Goal: Task Accomplishment & Management: Use online tool/utility

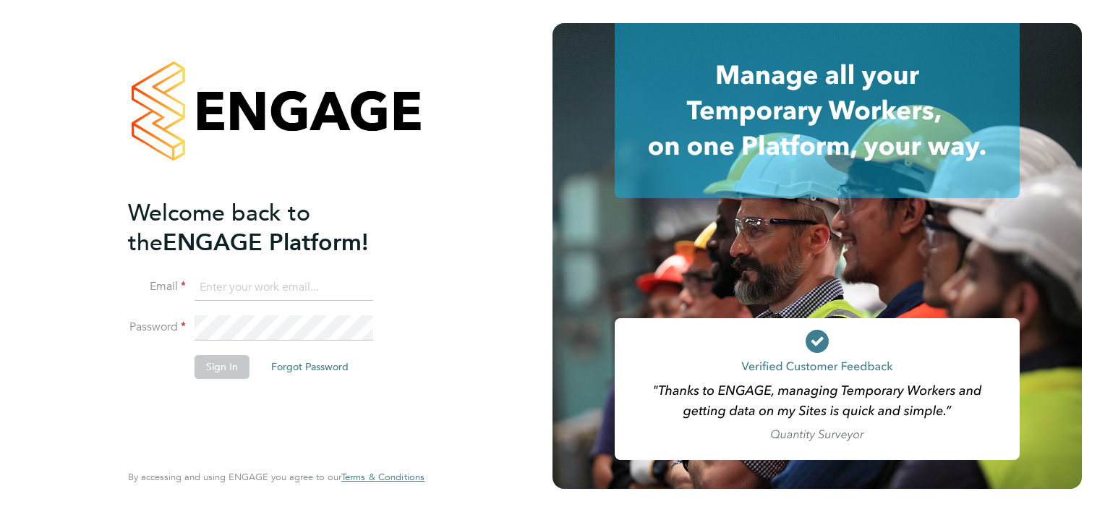
type input "dan.cardus@buildrec.com"
click at [229, 362] on button "Sign In" at bounding box center [222, 366] width 55 height 23
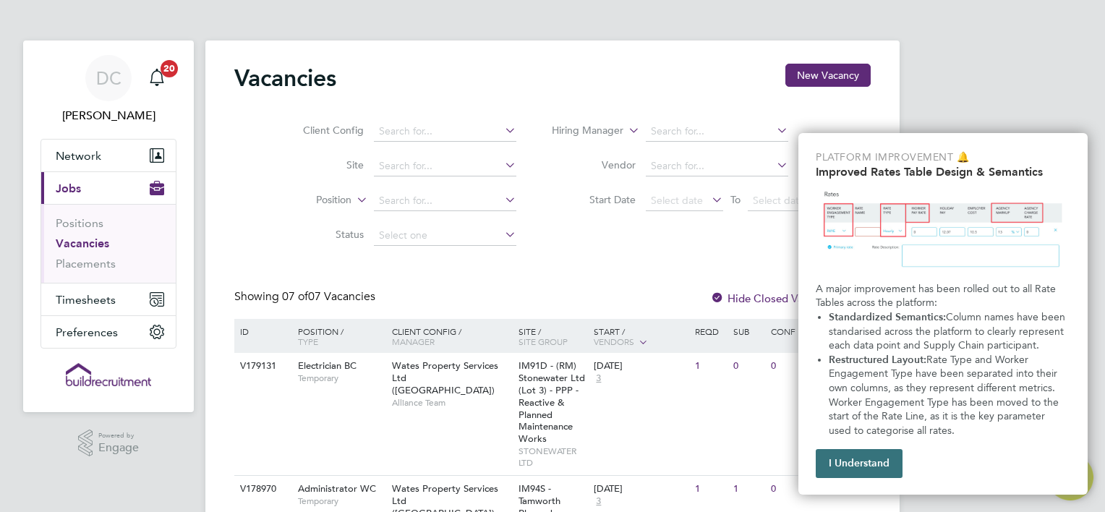
click at [875, 472] on button "I Understand" at bounding box center [859, 463] width 87 height 29
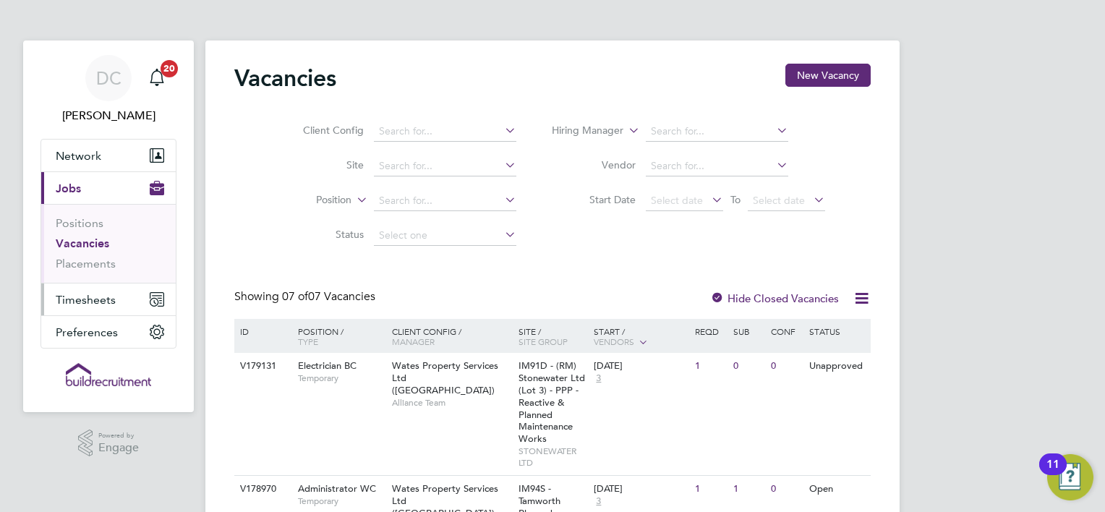
click at [82, 295] on span "Timesheets" at bounding box center [86, 300] width 60 height 14
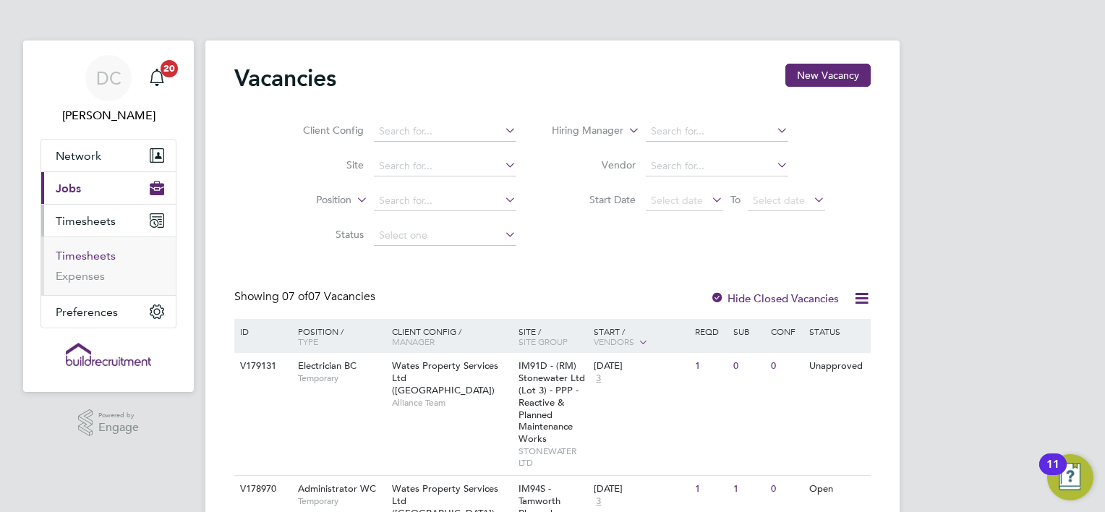
click at [95, 260] on link "Timesheets" at bounding box center [86, 256] width 60 height 14
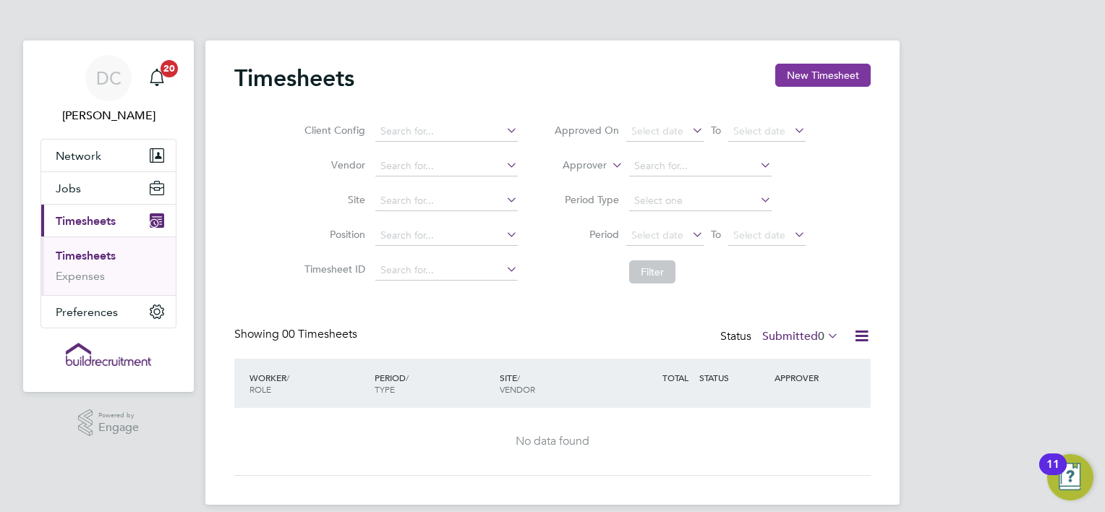
click at [791, 86] on button "New Timesheet" at bounding box center [822, 75] width 95 height 23
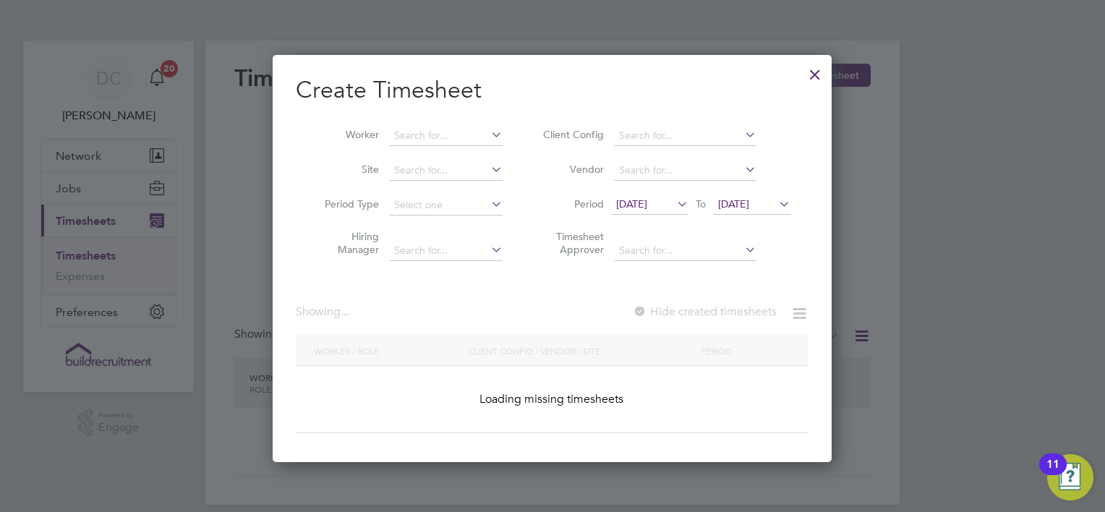
scroll to position [1837, 560]
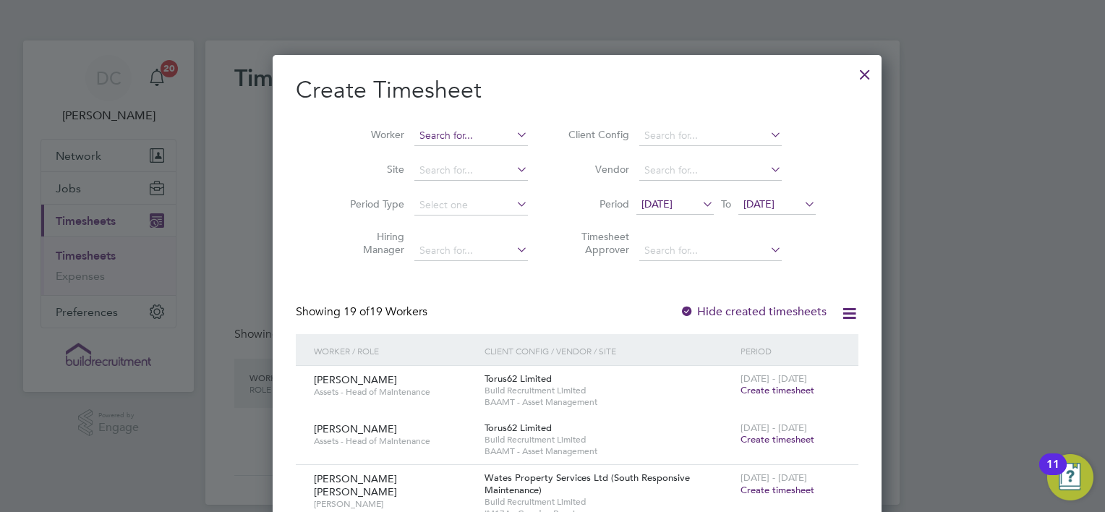
click at [451, 139] on input at bounding box center [471, 136] width 114 height 20
drag, startPoint x: 449, startPoint y: 128, endPoint x: 440, endPoint y: 137, distance: 12.8
click at [440, 137] on input "stephen bp" at bounding box center [471, 136] width 114 height 20
click at [429, 156] on b "Stephen" at bounding box center [437, 155] width 84 height 12
type input "Stephen Booth"
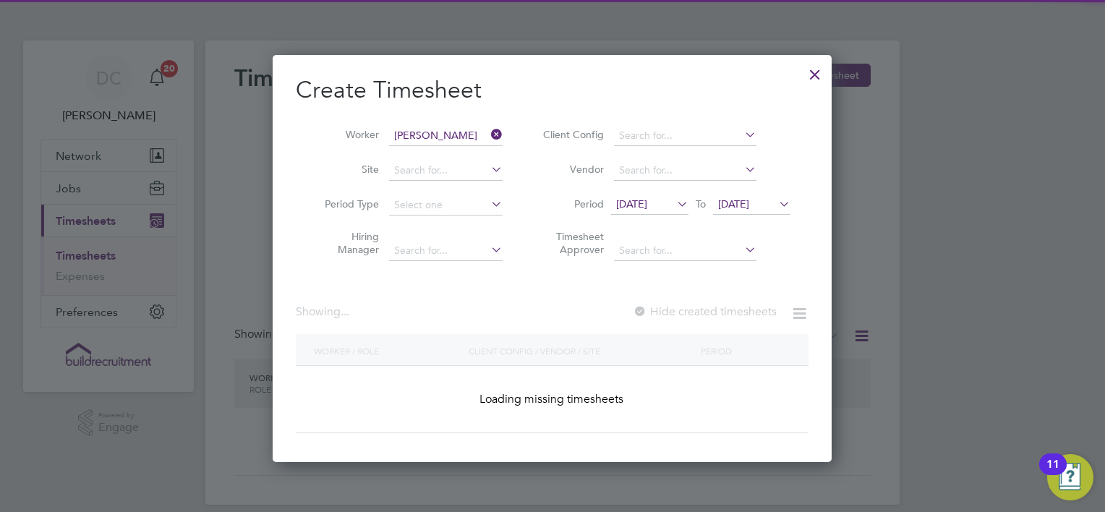
scroll to position [389, 560]
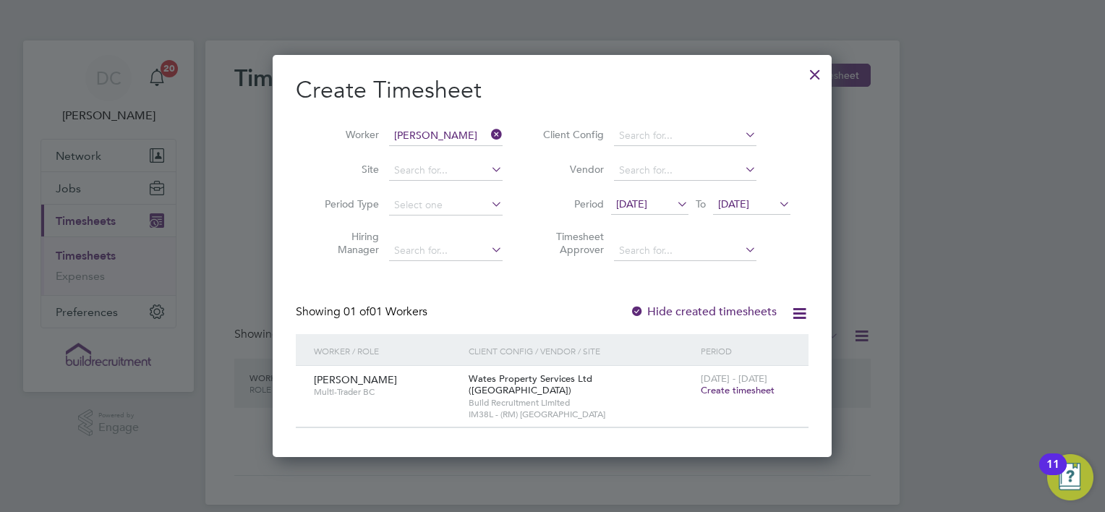
click at [817, 72] on div at bounding box center [815, 71] width 26 height 26
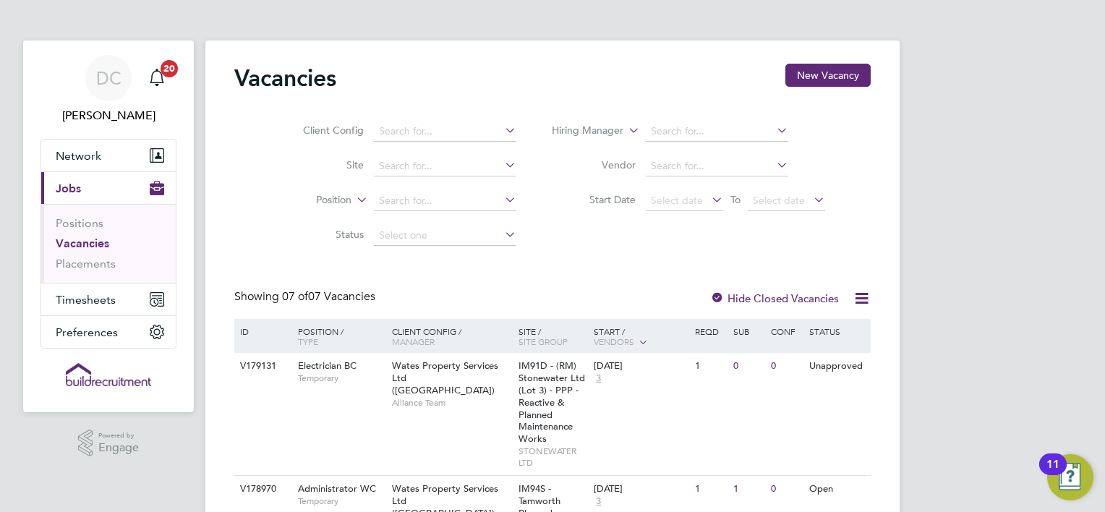
click at [772, 238] on div "Client Config Site Position Status Hiring Manager Vendor Start Date Select date…" at bounding box center [552, 180] width 636 height 146
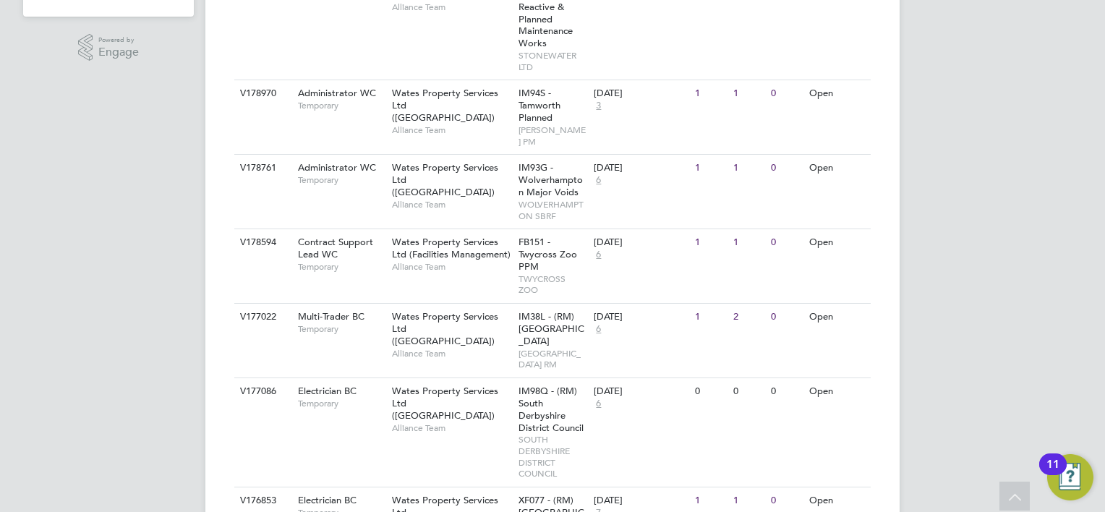
scroll to position [376, 0]
